Goal: Navigation & Orientation: Find specific page/section

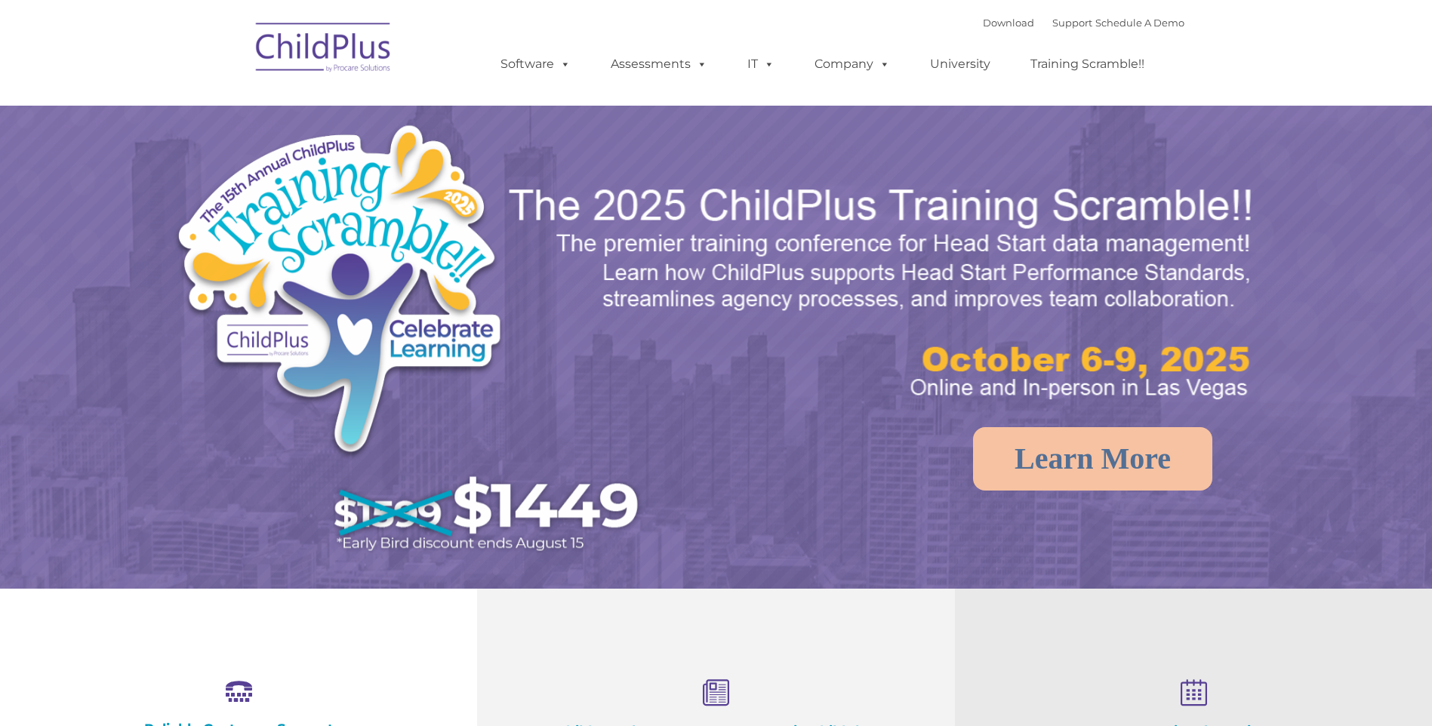
select select "MEDIUM"
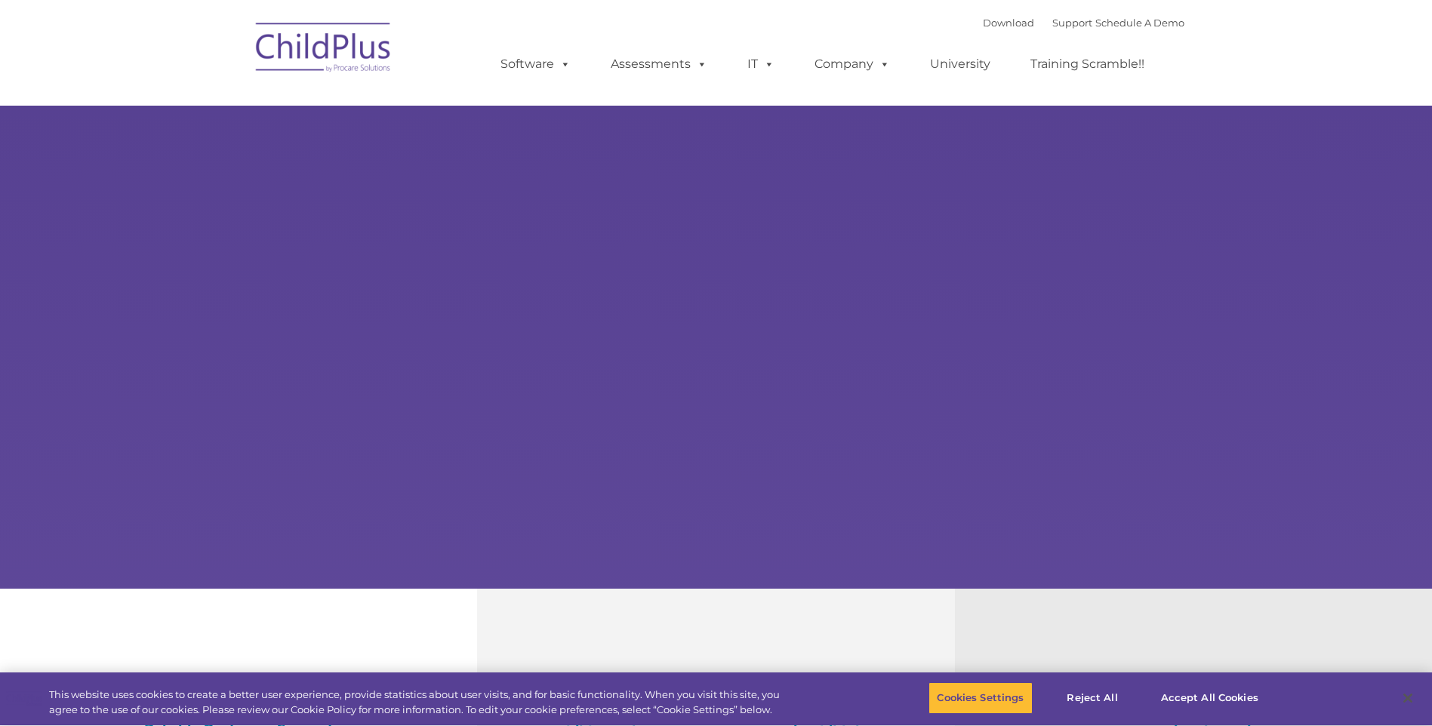
type input ""
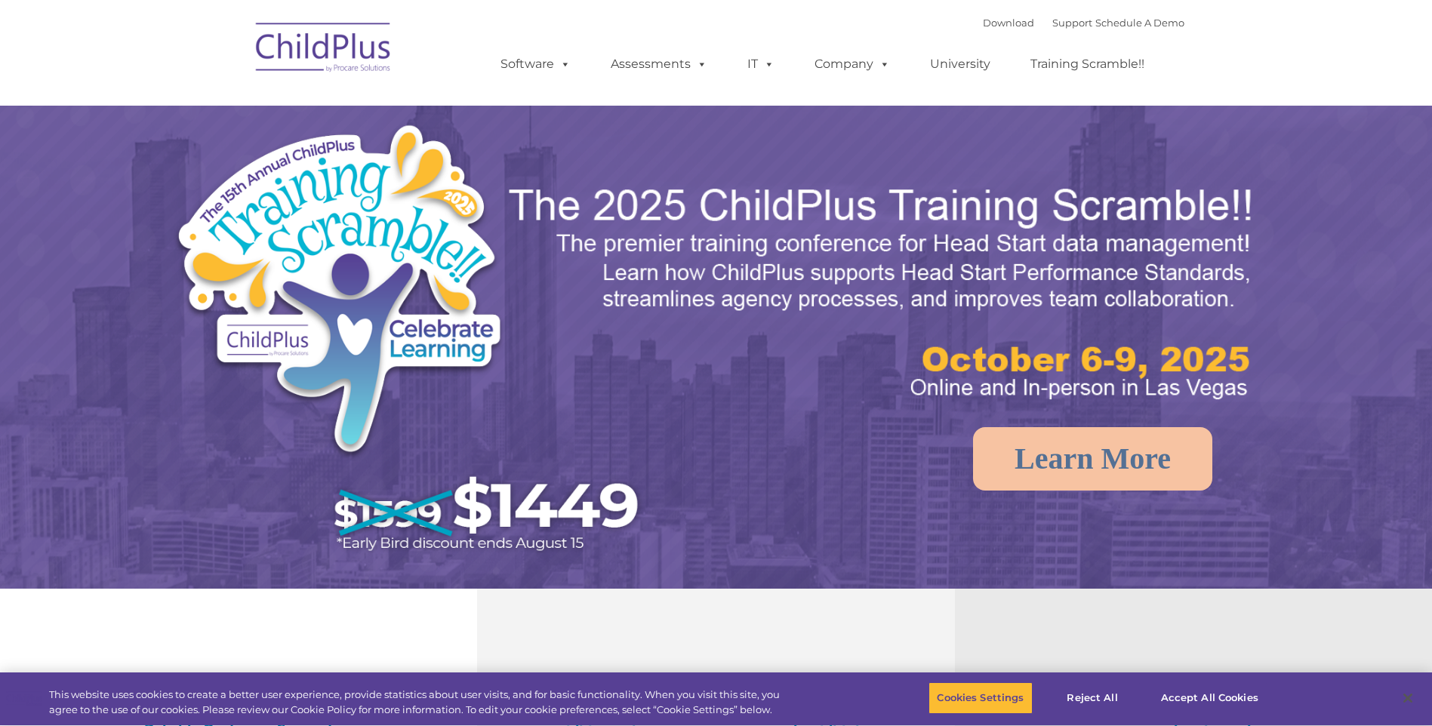
select select "MEDIUM"
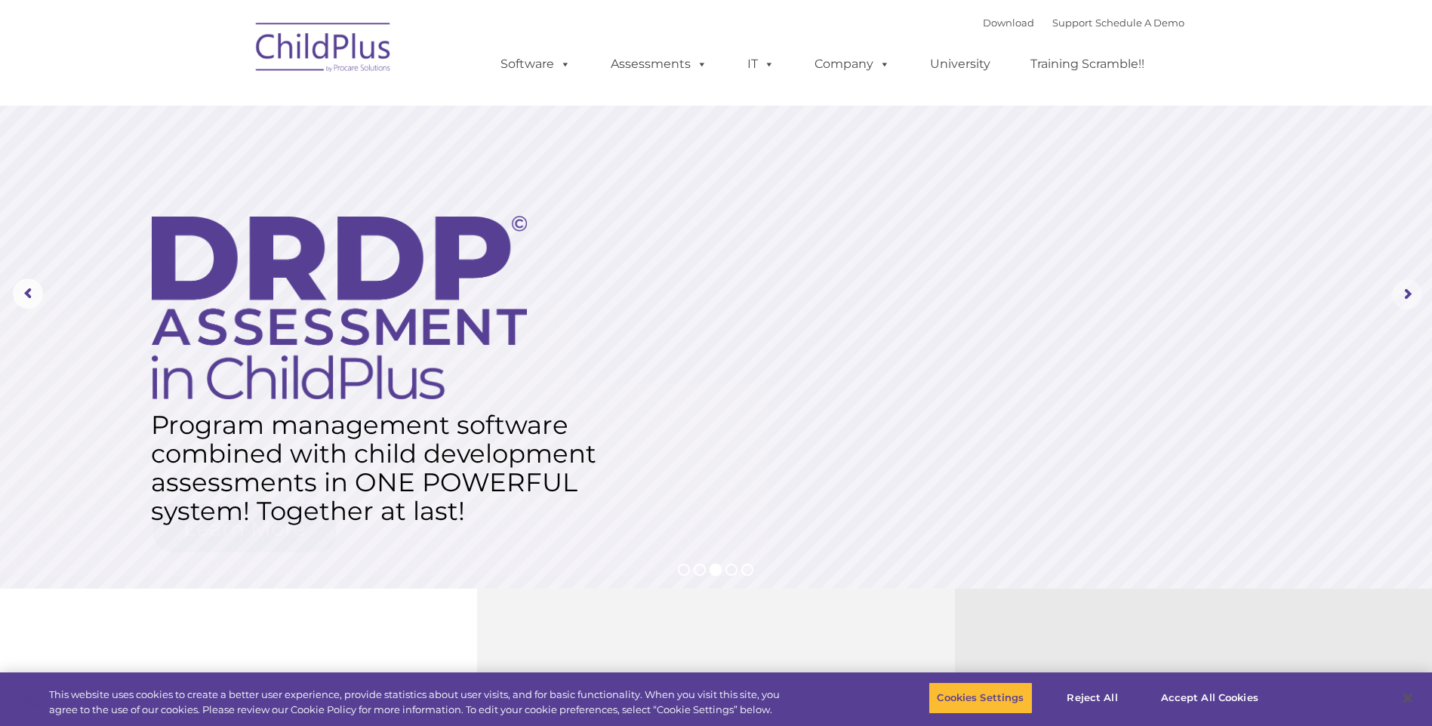
click at [1403, 288] on rs-arrow at bounding box center [1407, 294] width 30 height 30
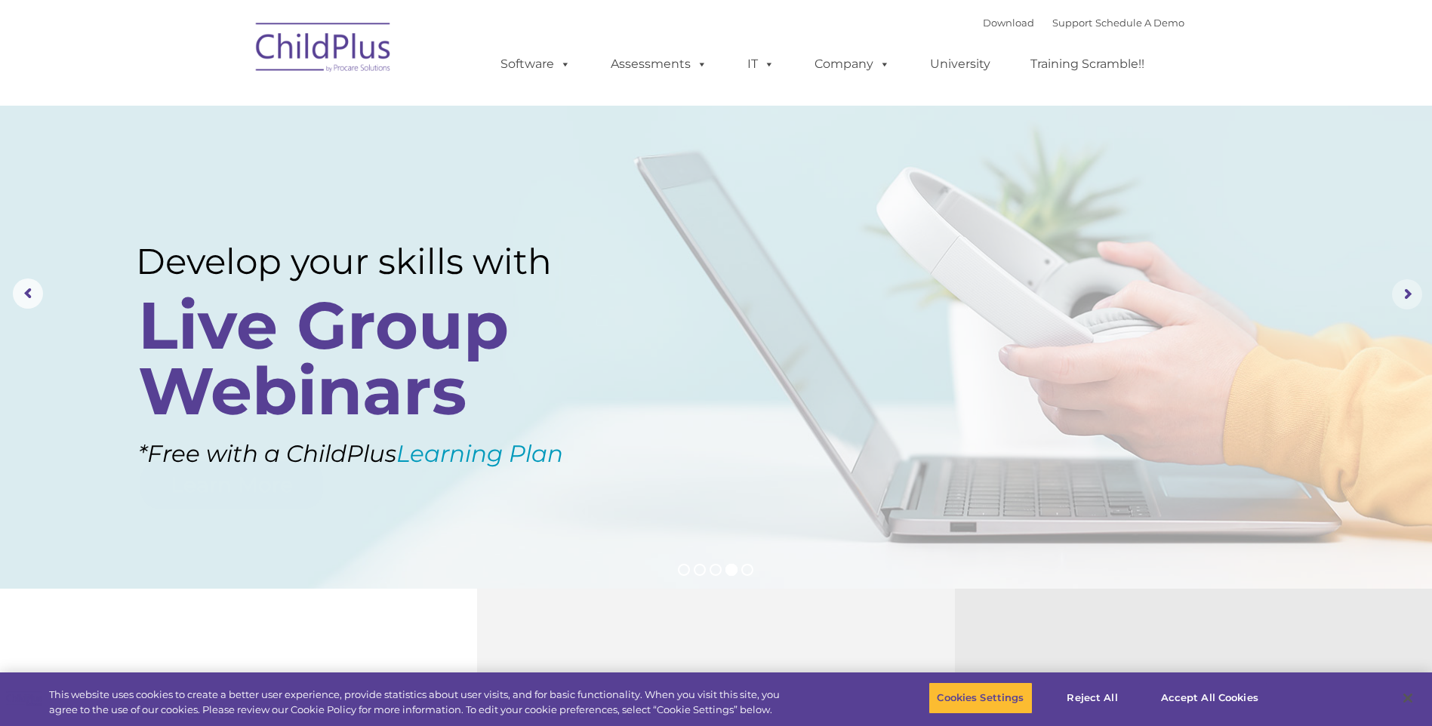
click at [1402, 290] on rs-arrow at bounding box center [1407, 294] width 30 height 30
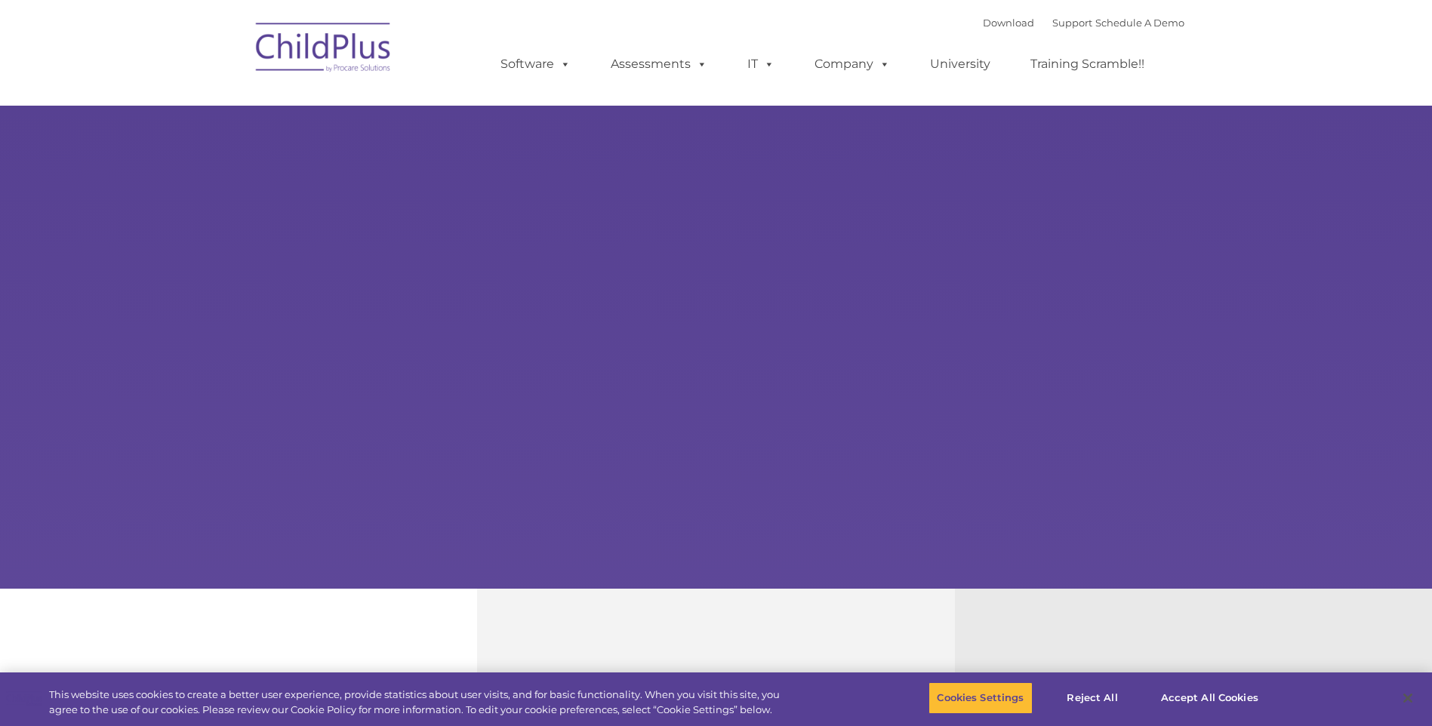
type input ""
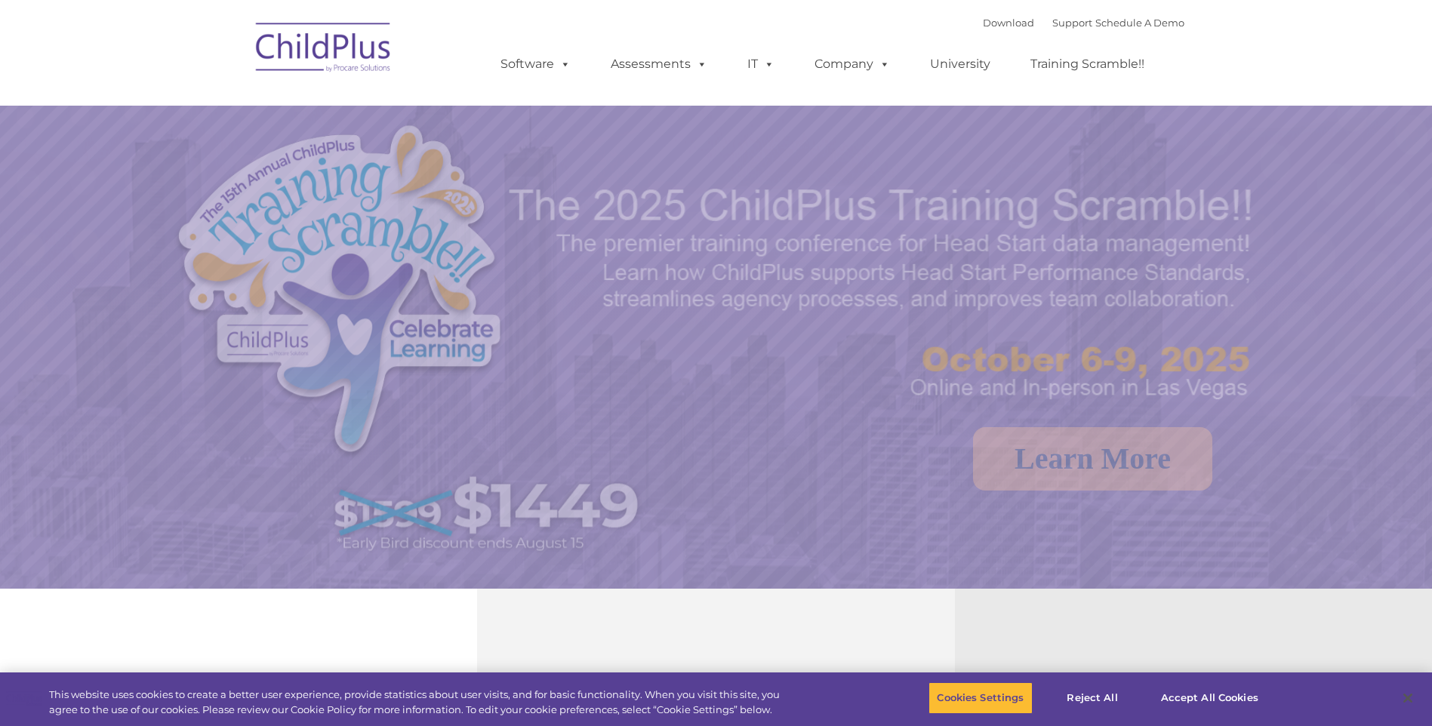
select select "MEDIUM"
